Goal: Use online tool/utility: Utilize a website feature to perform a specific function

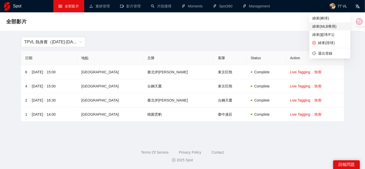
click at [317, 26] on span "緯來(MLB專用)" at bounding box center [329, 27] width 35 height 6
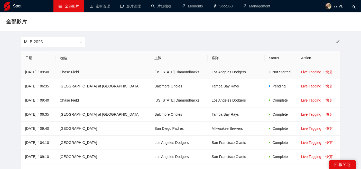
click at [325, 73] on link "快剪" at bounding box center [328, 72] width 7 height 4
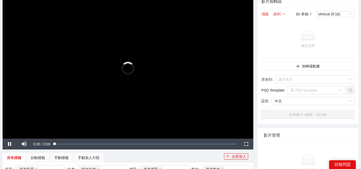
scroll to position [28, 0]
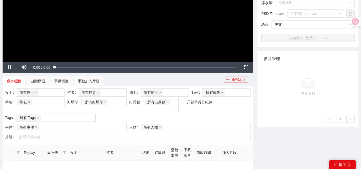
scroll to position [57, 0]
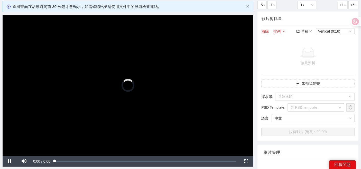
scroll to position [57, 0]
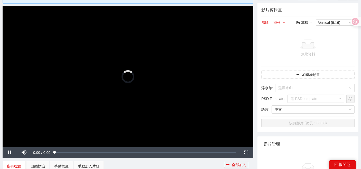
scroll to position [28, 0]
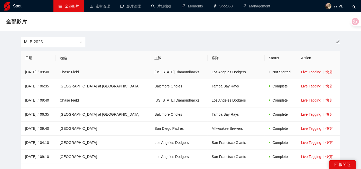
click at [325, 73] on link "快剪" at bounding box center [328, 72] width 7 height 4
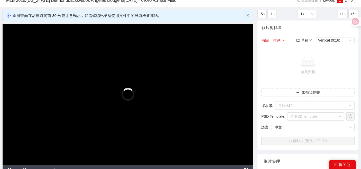
scroll to position [28, 0]
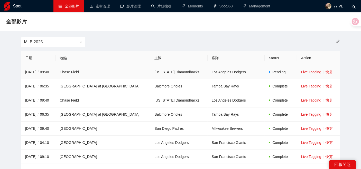
click at [325, 72] on link "快剪" at bounding box center [328, 72] width 7 height 4
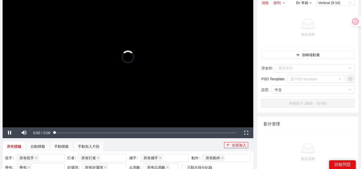
scroll to position [28, 0]
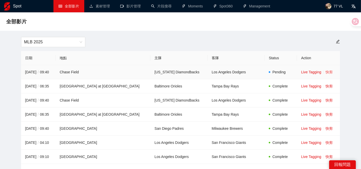
click at [325, 74] on link "快剪" at bounding box center [328, 72] width 7 height 4
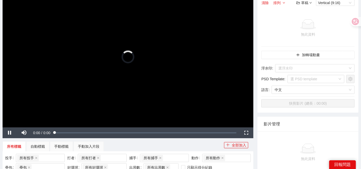
scroll to position [28, 0]
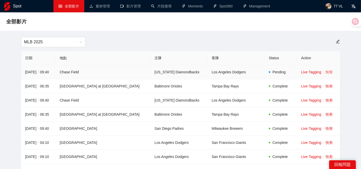
click at [325, 72] on link "快剪" at bounding box center [328, 72] width 7 height 4
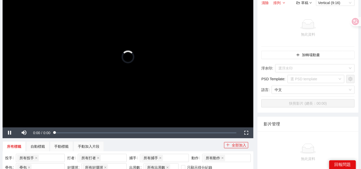
scroll to position [28, 0]
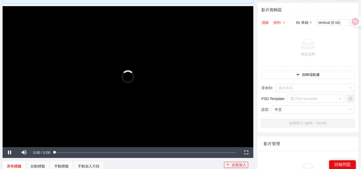
scroll to position [28, 0]
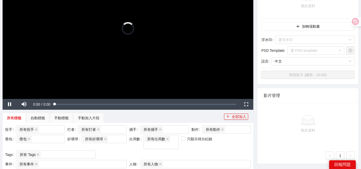
scroll to position [28, 0]
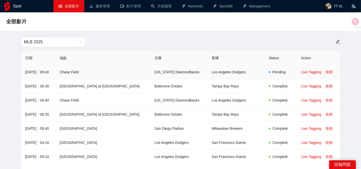
click at [325, 72] on link "快剪" at bounding box center [328, 72] width 7 height 4
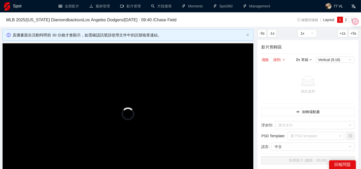
scroll to position [28, 0]
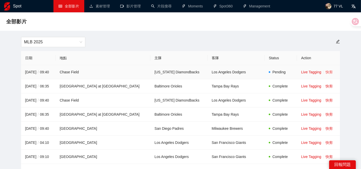
click at [326, 74] on link "快剪" at bounding box center [328, 72] width 7 height 4
click at [150, 65] on td "[US_STATE] Diamondbacks" at bounding box center [178, 72] width 57 height 14
click at [150, 70] on td "[US_STATE] Diamondbacks" at bounding box center [178, 72] width 57 height 14
click at [325, 74] on link "快剪" at bounding box center [328, 72] width 7 height 4
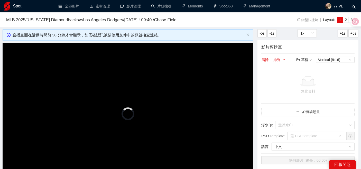
click at [145, 37] on div "直播畫面在活動時間前 30 分鐘才會顯示，如需確認訊號請使用文件中的訊號檢查連結。" at bounding box center [128, 35] width 231 height 6
drag, startPoint x: 56, startPoint y: 33, endPoint x: 89, endPoint y: 33, distance: 32.8
click at [89, 33] on div "直播畫面在活動時間前 30 分鐘才會顯示，如需確認訊號請使用文件中的訊號檢查連結。" at bounding box center [128, 35] width 231 height 6
drag, startPoint x: 29, startPoint y: 38, endPoint x: 33, endPoint y: 23, distance: 15.6
click at [54, 38] on div "直播畫面在活動時間前 30 分鐘才會顯示，如需確認訊號請使用文件中的訊號檢查連結。" at bounding box center [128, 35] width 231 height 6
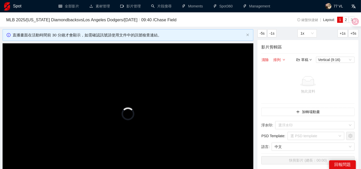
click at [223, 17] on h3 "MLB 2025 / [US_STATE] Diamondbacks vs Los Angeles Dodgers / [DATE] / 09:40 / Ch…" at bounding box center [138, 20] width 264 height 7
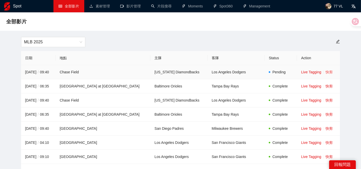
click at [325, 72] on link "快剪" at bounding box center [328, 72] width 7 height 4
click at [325, 70] on link "快剪" at bounding box center [328, 72] width 7 height 4
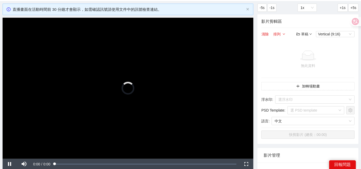
scroll to position [28, 0]
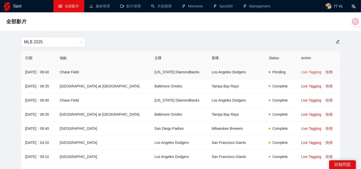
click at [309, 72] on link "Live Tagging" at bounding box center [311, 72] width 20 height 4
click at [325, 73] on link "快剪" at bounding box center [328, 72] width 7 height 4
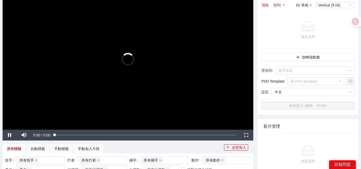
scroll to position [57, 0]
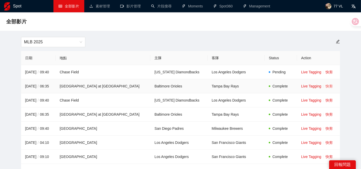
click at [325, 86] on link "快剪" at bounding box center [328, 86] width 7 height 4
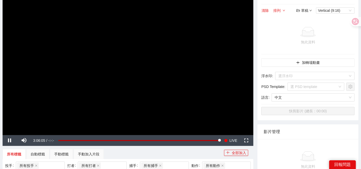
scroll to position [57, 0]
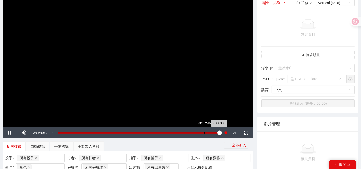
click at [204, 133] on div "Loaded : 100.00% -0:17:46 0:00:00" at bounding box center [139, 133] width 166 height 11
click at [211, 130] on div "Loaded : 90.46% -0:09:47 -0:17:51" at bounding box center [139, 133] width 166 height 11
click at [217, 132] on div "-0:03:15" at bounding box center [217, 133] width 0 height 2
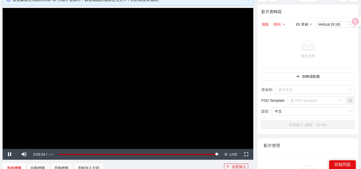
scroll to position [0, 0]
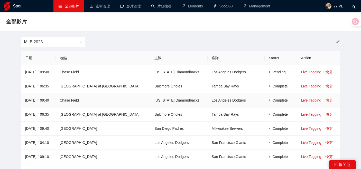
click at [325, 99] on link "快剪" at bounding box center [328, 100] width 7 height 4
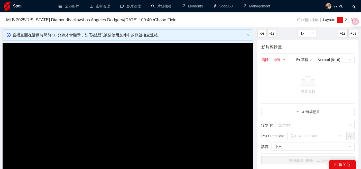
scroll to position [28, 0]
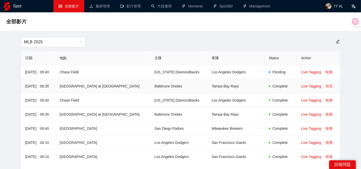
click at [325, 87] on link "快剪" at bounding box center [328, 86] width 7 height 4
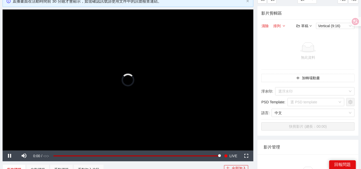
scroll to position [28, 0]
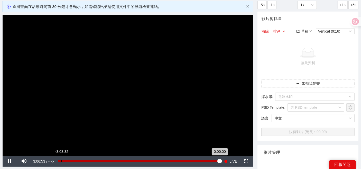
click at [61, 164] on div "Loaded : 99.97% -3:03:32 0:00:00" at bounding box center [139, 161] width 166 height 11
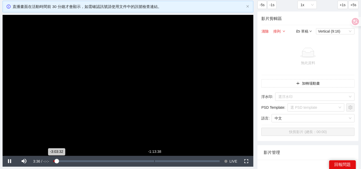
click at [154, 160] on div "-1:13:38" at bounding box center [154, 161] width 0 height 2
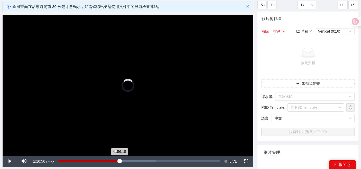
click at [119, 159] on div "Loaded : 60.54% -1:56:15 -1:56:15" at bounding box center [139, 161] width 166 height 11
click at [192, 159] on div "Loaded : 38.15% -0:31:36 -1:56:16" at bounding box center [139, 161] width 166 height 11
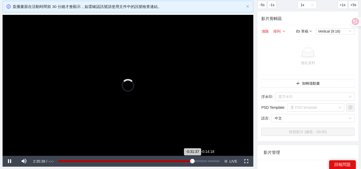
click at [207, 159] on div "Loaded : 0.00% -0:14:18 -0:31:37" at bounding box center [139, 161] width 166 height 11
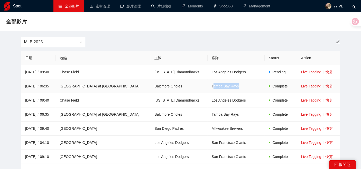
drag, startPoint x: 210, startPoint y: 87, endPoint x: 223, endPoint y: 86, distance: 13.1
click at [223, 86] on td "Tampa Bay Rays" at bounding box center [235, 86] width 57 height 14
click at [185, 89] on td "Baltimore Orioles" at bounding box center [178, 86] width 57 height 14
click at [325, 70] on link "快剪" at bounding box center [328, 72] width 7 height 4
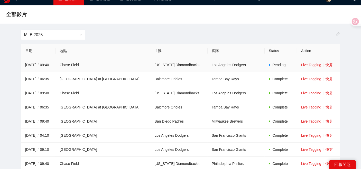
scroll to position [28, 0]
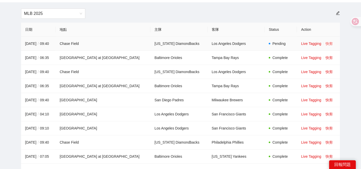
click at [325, 44] on link "快剪" at bounding box center [328, 44] width 7 height 4
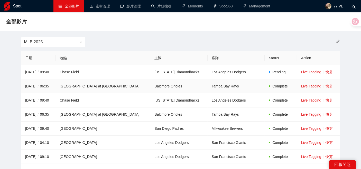
click at [325, 86] on link "快剪" at bounding box center [328, 86] width 7 height 4
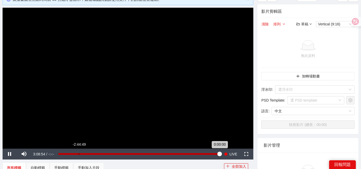
scroll to position [28, 0]
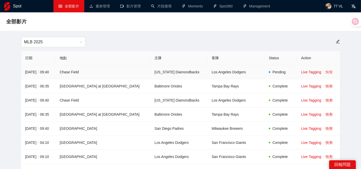
click at [325, 73] on link "快剪" at bounding box center [328, 72] width 7 height 4
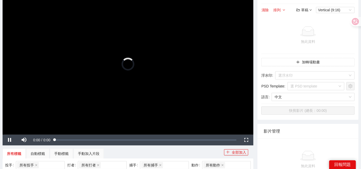
scroll to position [28, 0]
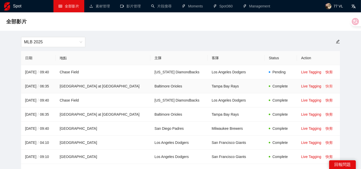
click at [325, 88] on link "快剪" at bounding box center [328, 86] width 7 height 4
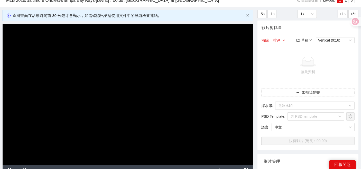
scroll to position [28, 0]
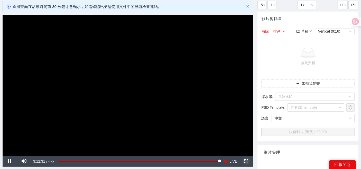
click at [248, 161] on span "Video Player" at bounding box center [246, 161] width 14 height 0
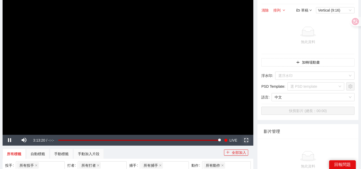
scroll to position [57, 0]
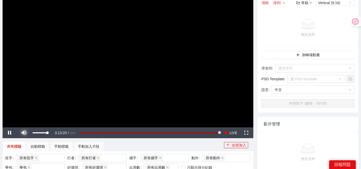
click at [24, 133] on span "Video Player" at bounding box center [24, 133] width 14 height 0
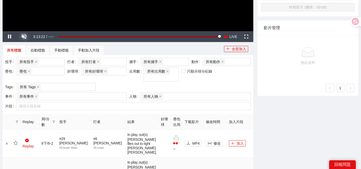
scroll to position [85, 0]
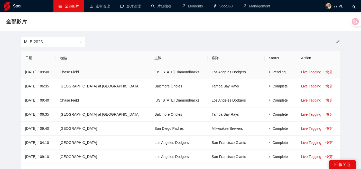
click at [326, 71] on link "快剪" at bounding box center [328, 72] width 7 height 4
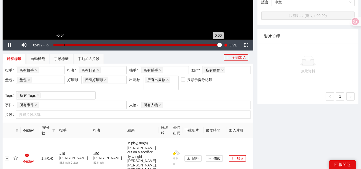
scroll to position [114, 0]
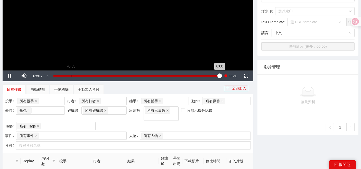
click at [71, 77] on div "Loaded : 100.00% -0:53 0:00" at bounding box center [136, 76] width 171 height 11
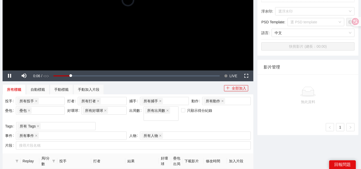
drag, startPoint x: 54, startPoint y: 74, endPoint x: 28, endPoint y: 79, distance: 26.0
click at [29, 79] on div "Pause Mute Current Time 0:06 / Duration -:-:- Loaded : 0.00% -0:58 -0:53 Stream…" at bounding box center [128, 76] width 250 height 11
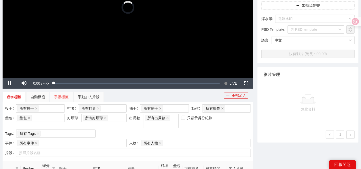
scroll to position [57, 0]
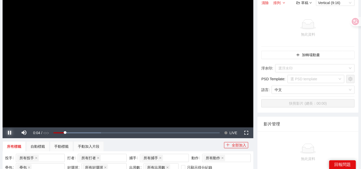
click at [8, 133] on span "Video Player" at bounding box center [10, 133] width 14 height 0
click at [9, 133] on span "Video Player" at bounding box center [10, 133] width 14 height 0
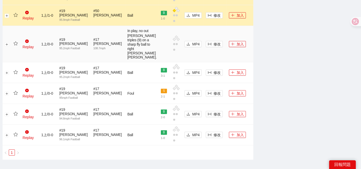
scroll to position [334, 0]
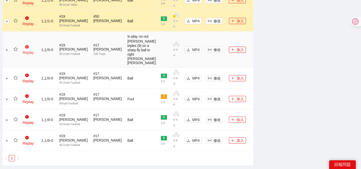
click at [32, 55] on link "Replay" at bounding box center [28, 50] width 11 height 10
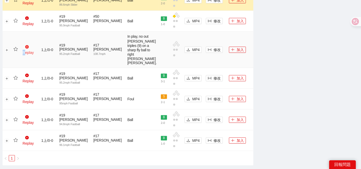
click at [31, 55] on link "Replay" at bounding box center [28, 50] width 11 height 10
click at [28, 49] on icon "play-circle" at bounding box center [27, 47] width 4 height 4
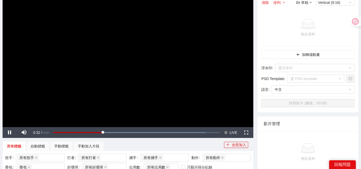
scroll to position [57, 0]
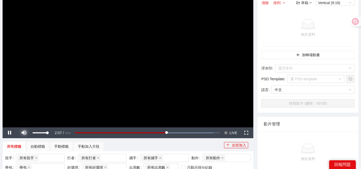
click at [24, 133] on span "Video Player" at bounding box center [24, 133] width 14 height 0
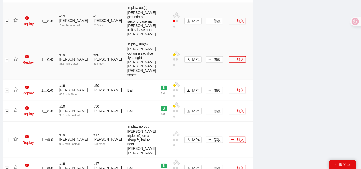
scroll to position [342, 0]
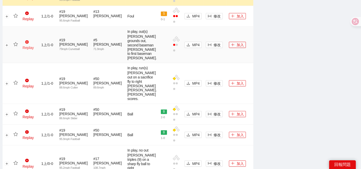
click at [32, 50] on link "Replay" at bounding box center [28, 45] width 11 height 10
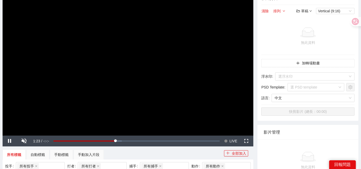
scroll to position [57, 0]
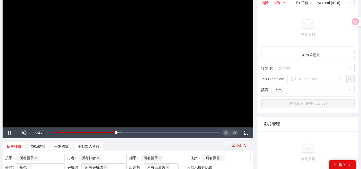
click at [231, 133] on span "LIVE" at bounding box center [233, 133] width 8 height 11
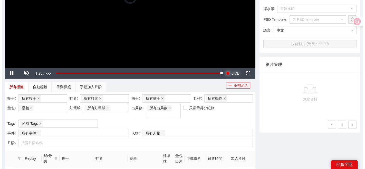
scroll to position [285, 0]
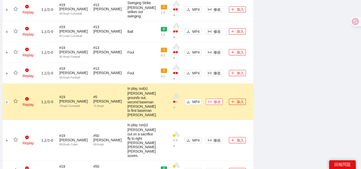
click at [213, 105] on span "修改" at bounding box center [216, 102] width 7 height 6
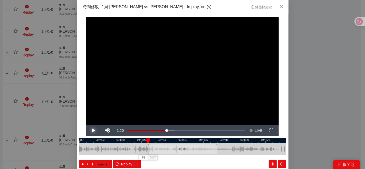
click at [93, 131] on span "Video Player" at bounding box center [93, 131] width 14 height 0
click at [62, 123] on div "**********" at bounding box center [182, 84] width 365 height 169
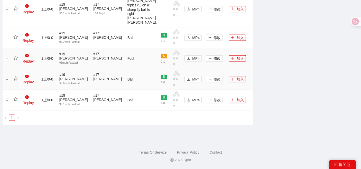
scroll to position [510, 0]
click at [213, 12] on span "修改" at bounding box center [216, 9] width 7 height 6
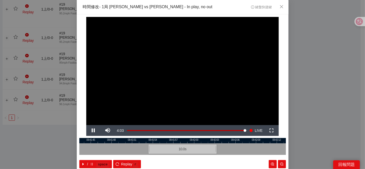
click at [153, 140] on div at bounding box center [182, 140] width 207 height 5
click at [315, 53] on div "**********" at bounding box center [182, 84] width 365 height 169
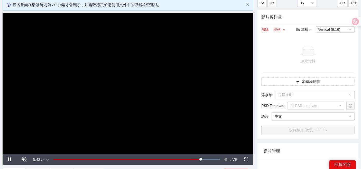
scroll to position [26, 0]
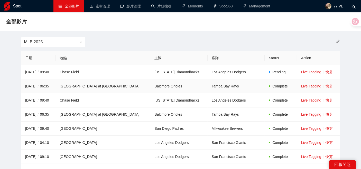
click at [325, 85] on link "快剪" at bounding box center [328, 86] width 7 height 4
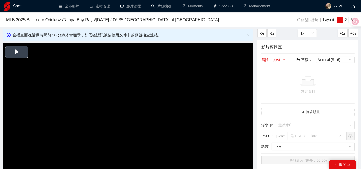
scroll to position [57, 0]
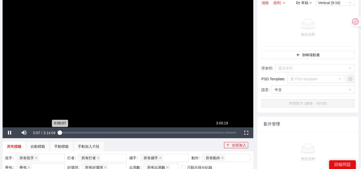
click at [223, 134] on div "Loaded : 0.41% 3:00:19 0:00:07" at bounding box center [148, 133] width 182 height 11
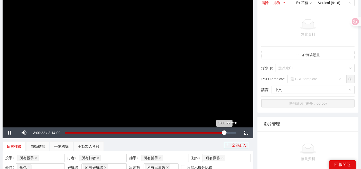
click at [230, 133] on div "3:07:28" at bounding box center [230, 133] width 0 height 2
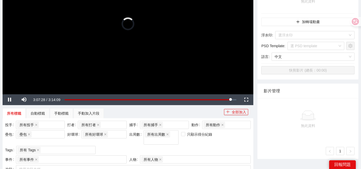
scroll to position [114, 0]
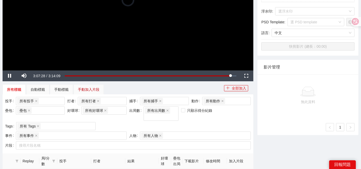
click at [85, 90] on div "手動加入片段" at bounding box center [89, 90] width 22 height 6
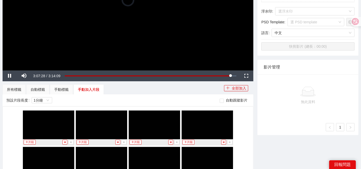
scroll to position [171, 0]
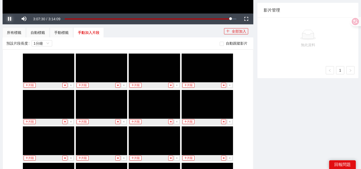
click at [10, 19] on span "Video Player" at bounding box center [10, 19] width 14 height 0
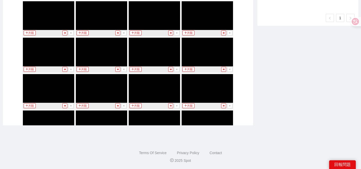
scroll to position [5777, 0]
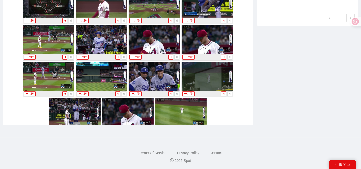
click at [44, 66] on img at bounding box center [48, 76] width 51 height 29
click at [45, 65] on img at bounding box center [48, 76] width 51 height 29
click at [54, 64] on img at bounding box center [48, 76] width 51 height 29
click at [58, 69] on img at bounding box center [48, 76] width 51 height 29
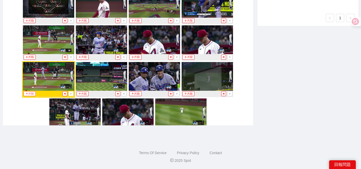
click at [26, 91] on button "片段" at bounding box center [30, 93] width 12 height 5
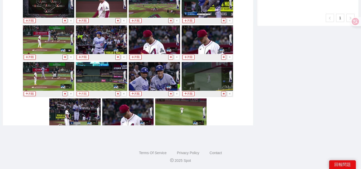
click at [82, 91] on button "片段" at bounding box center [82, 93] width 12 height 5
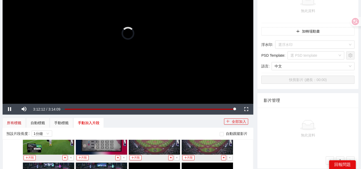
click at [17, 120] on div "所有標籤" at bounding box center [14, 123] width 14 height 6
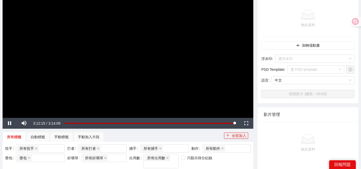
scroll to position [52, 0]
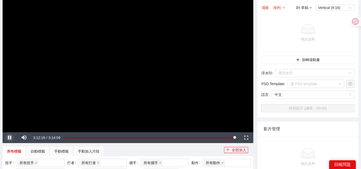
click at [6, 138] on span "Video Player" at bounding box center [10, 138] width 14 height 0
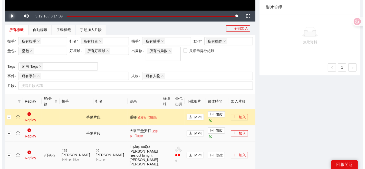
scroll to position [223, 0]
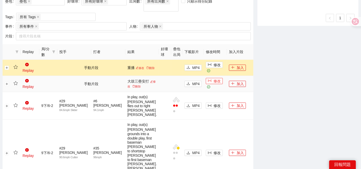
click at [208, 79] on span "column-width" at bounding box center [210, 81] width 4 height 4
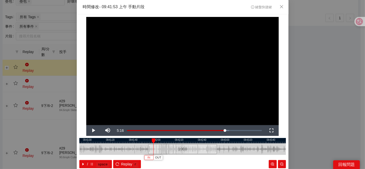
click at [148, 157] on button "IN" at bounding box center [148, 157] width 9 height 5
click at [151, 157] on button "IN" at bounding box center [150, 157] width 9 height 5
click at [184, 158] on span "OUT" at bounding box center [187, 157] width 6 height 5
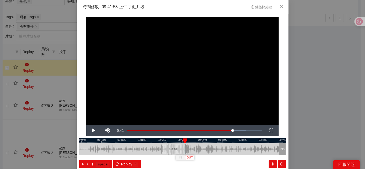
scroll to position [26, 0]
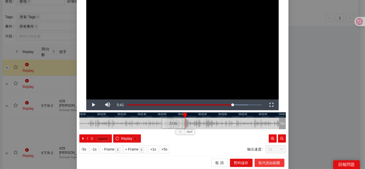
click at [260, 163] on span "取代原始範圍" at bounding box center [270, 163] width 22 height 6
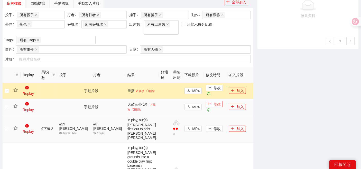
scroll to position [195, 0]
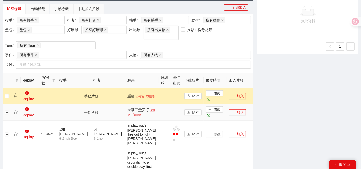
click at [237, 109] on button "加入" at bounding box center [237, 112] width 17 height 6
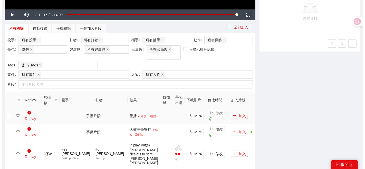
scroll to position [166, 0]
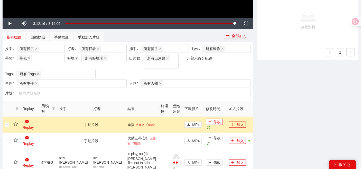
click at [213, 119] on span "修改" at bounding box center [216, 122] width 7 height 6
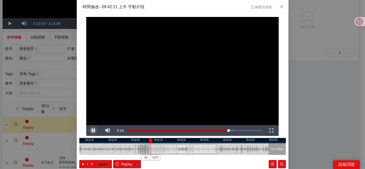
click at [91, 131] on span "Video Player" at bounding box center [93, 131] width 14 height 0
click at [86, 125] on button "Play" at bounding box center [93, 130] width 14 height 11
click at [175, 140] on div at bounding box center [182, 140] width 207 height 5
click at [165, 140] on div at bounding box center [182, 140] width 207 height 5
click at [165, 159] on span "IN" at bounding box center [166, 157] width 3 height 5
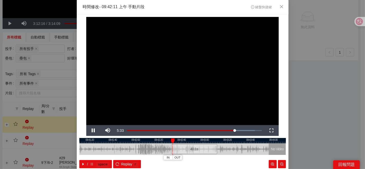
click at [167, 143] on div at bounding box center [183, 140] width 207 height 5
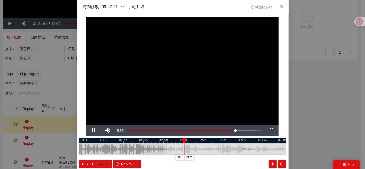
click at [161, 142] on div at bounding box center [183, 140] width 207 height 5
click at [158, 140] on div at bounding box center [182, 140] width 207 height 5
click at [155, 141] on div at bounding box center [182, 140] width 207 height 5
click at [153, 142] on div at bounding box center [182, 140] width 207 height 5
drag, startPoint x: 198, startPoint y: 141, endPoint x: 148, endPoint y: 142, distance: 49.8
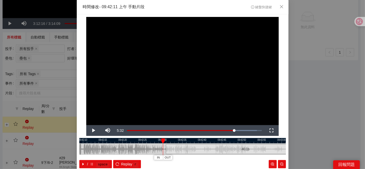
click at [148, 142] on div "09:42:05 09:42:10 09:42:15 09:42:20 09:42:25 09:42:30 09:42:35 09:42:40 09:42:4…" at bounding box center [182, 153] width 207 height 30
click at [158, 139] on div at bounding box center [182, 140] width 207 height 5
click at [154, 156] on span "IN" at bounding box center [155, 157] width 3 height 5
click at [157, 157] on span "IN" at bounding box center [157, 157] width 3 height 5
click at [158, 159] on span "IN" at bounding box center [159, 157] width 3 height 5
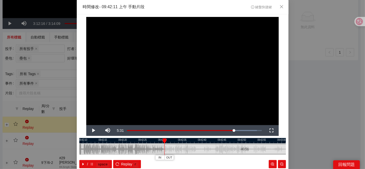
drag, startPoint x: 172, startPoint y: 140, endPoint x: 163, endPoint y: 140, distance: 9.8
click at [163, 140] on div at bounding box center [165, 141] width 4 height 5
click at [200, 142] on div at bounding box center [182, 140] width 207 height 5
click at [221, 142] on div at bounding box center [182, 140] width 207 height 5
click at [255, 158] on button "OUT" at bounding box center [253, 157] width 9 height 5
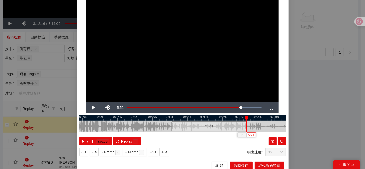
scroll to position [26, 0]
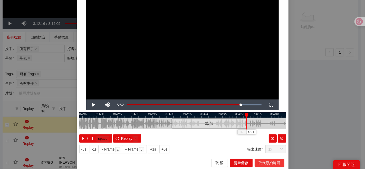
click at [262, 162] on span "取代原始範圍" at bounding box center [270, 163] width 22 height 6
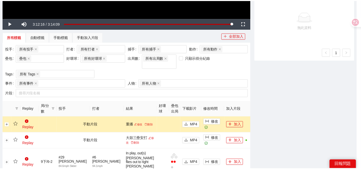
scroll to position [0, 0]
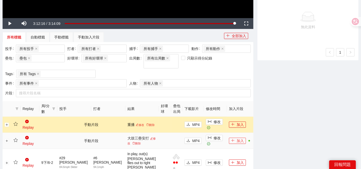
drag, startPoint x: 235, startPoint y: 136, endPoint x: 235, endPoint y: 133, distance: 2.8
click at [235, 138] on button "加入" at bounding box center [237, 141] width 17 height 6
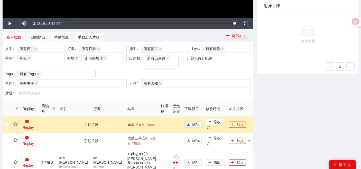
click at [234, 122] on button "加入" at bounding box center [237, 125] width 17 height 6
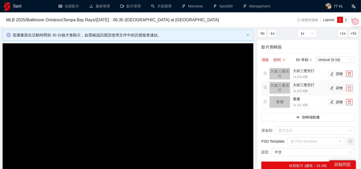
click at [349, 86] on icon "delete" at bounding box center [349, 88] width 4 height 4
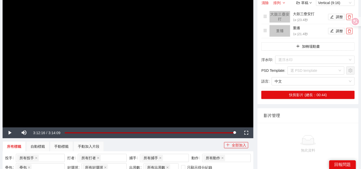
scroll to position [142, 0]
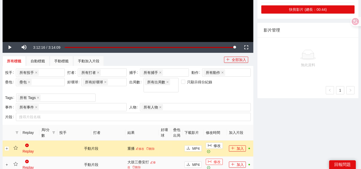
click at [213, 159] on span "修改" at bounding box center [216, 162] width 7 height 6
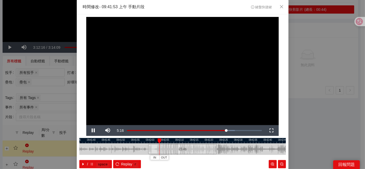
click at [314, 115] on div "**********" at bounding box center [182, 84] width 365 height 169
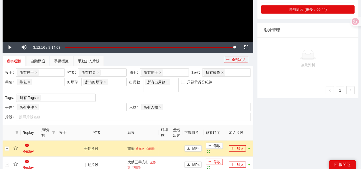
scroll to position [28, 0]
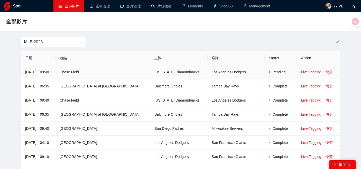
click at [325, 70] on link "快剪" at bounding box center [328, 72] width 7 height 4
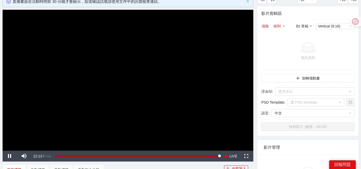
scroll to position [28, 0]
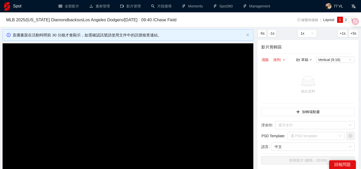
scroll to position [28, 0]
